Goal: Information Seeking & Learning: Learn about a topic

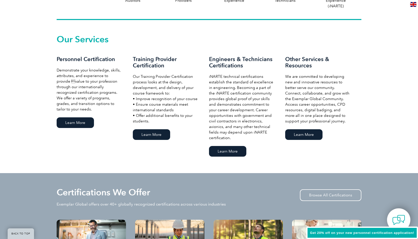
scroll to position [332, 0]
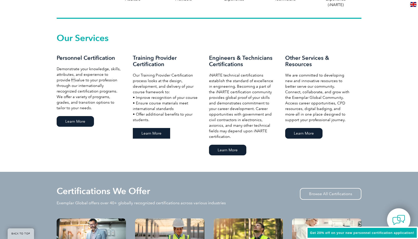
click at [153, 133] on link "Learn More" at bounding box center [151, 133] width 37 height 11
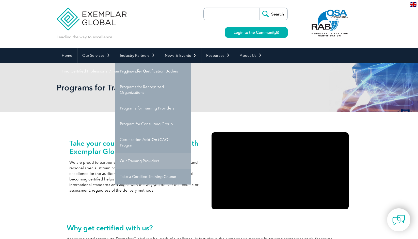
click at [142, 159] on link "Our Training Providers" at bounding box center [153, 161] width 76 height 16
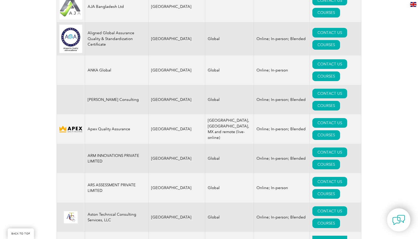
scroll to position [601, 0]
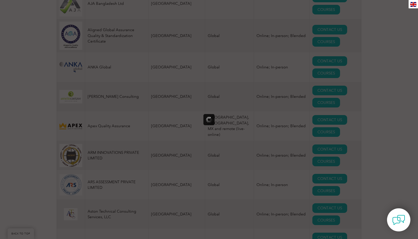
scroll to position [0, 0]
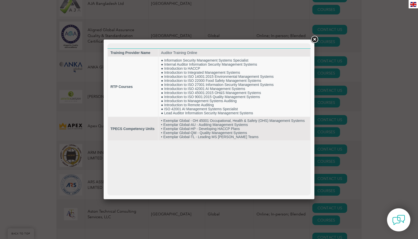
click at [314, 40] on link at bounding box center [313, 39] width 9 height 9
